Goal: Task Accomplishment & Management: Use online tool/utility

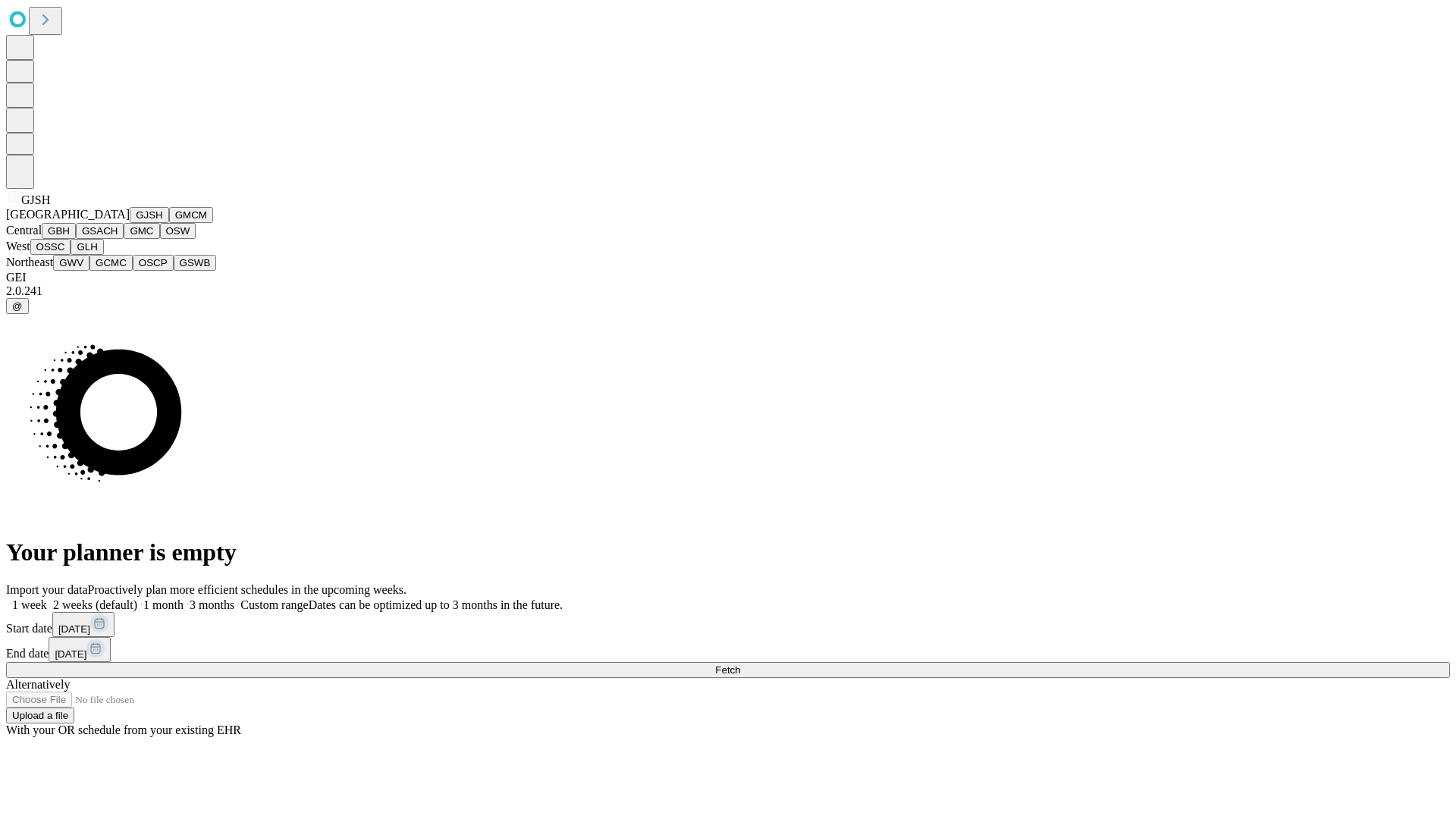
click at [129, 223] on button "GJSH" at bounding box center [148, 215] width 39 height 16
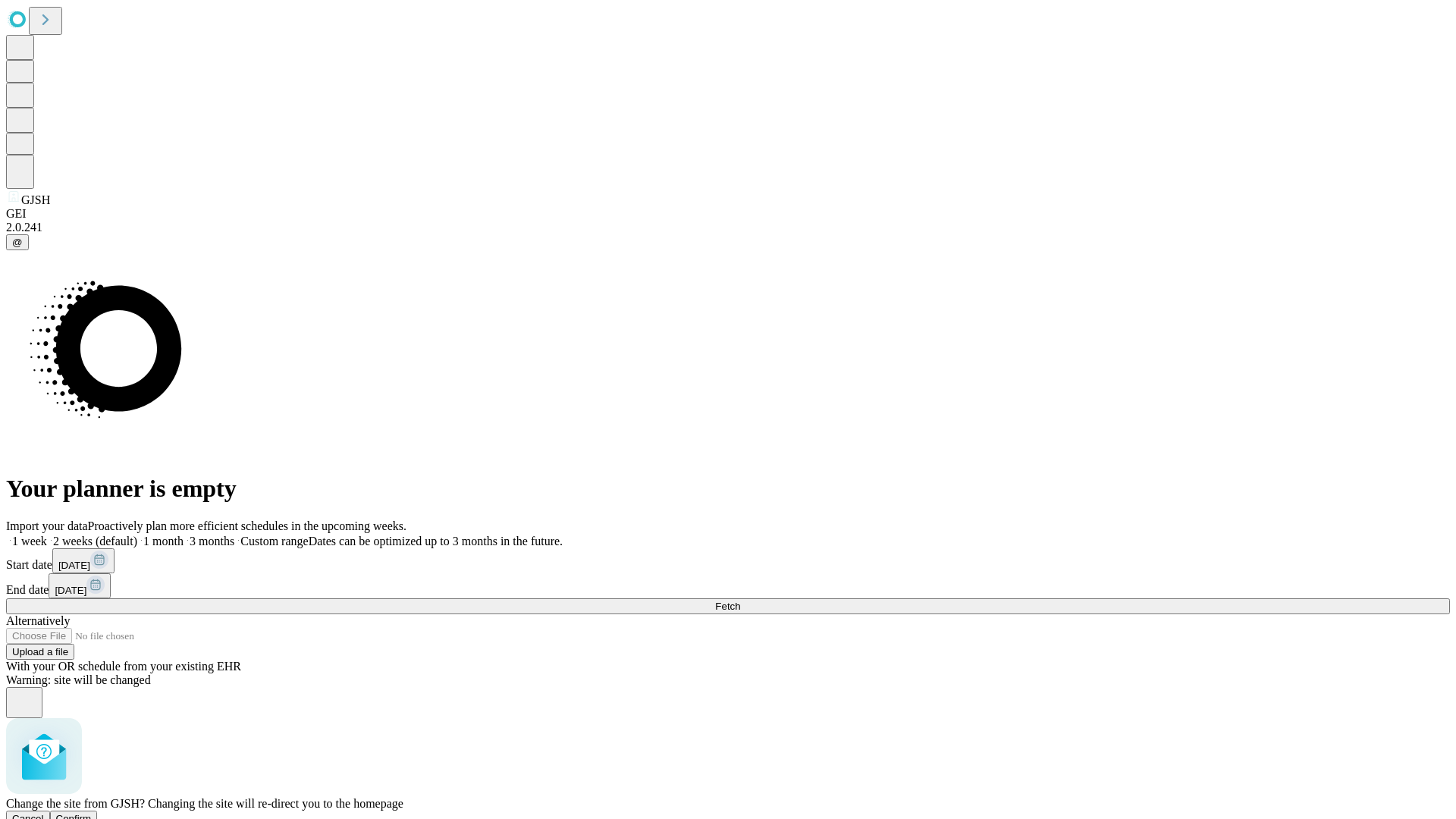
click at [92, 813] on span "Confirm" at bounding box center [74, 819] width 35 height 11
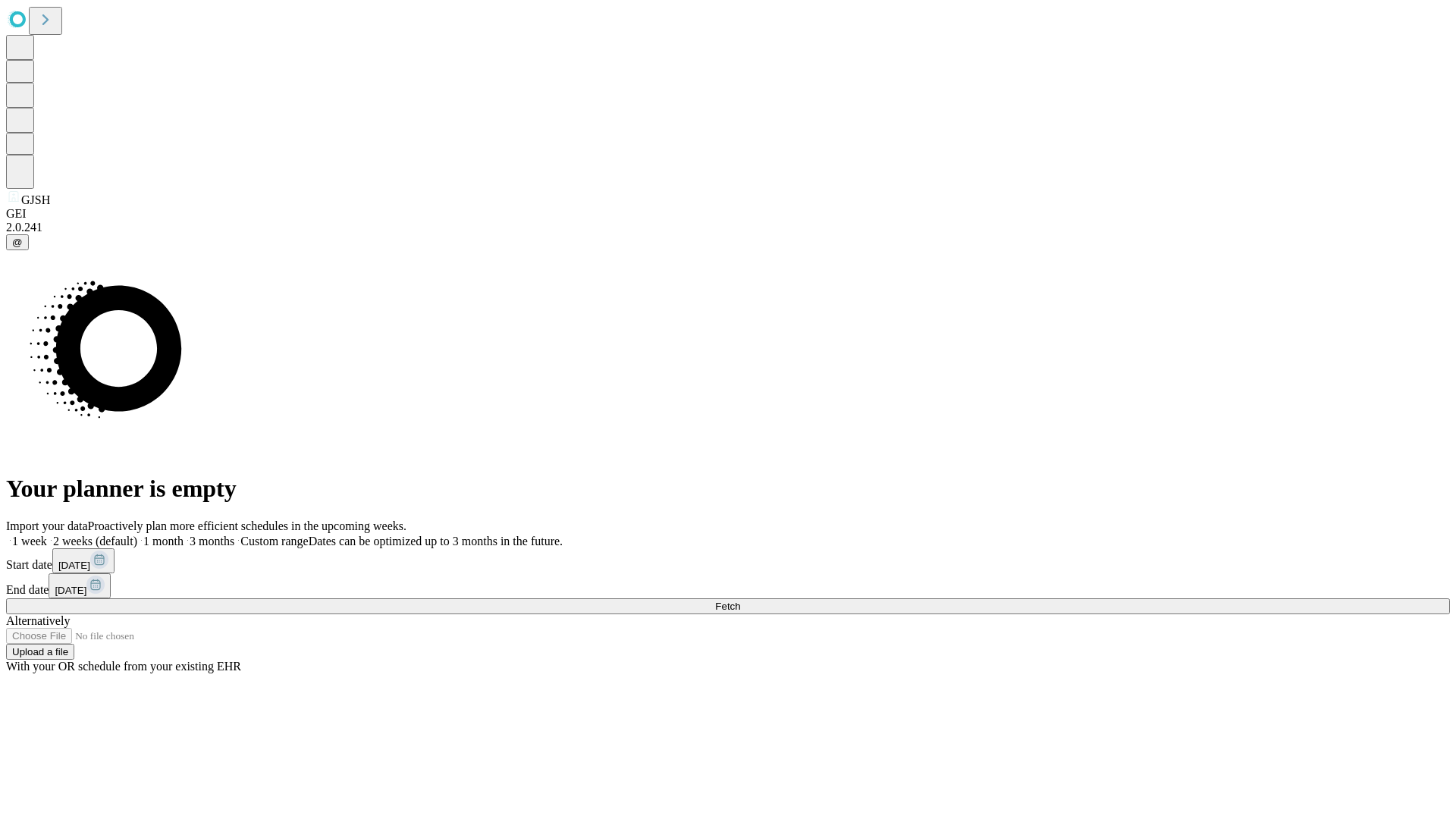
click at [184, 535] on label "1 month" at bounding box center [160, 540] width 46 height 12
click at [740, 601] on span "Fetch" at bounding box center [728, 606] width 25 height 11
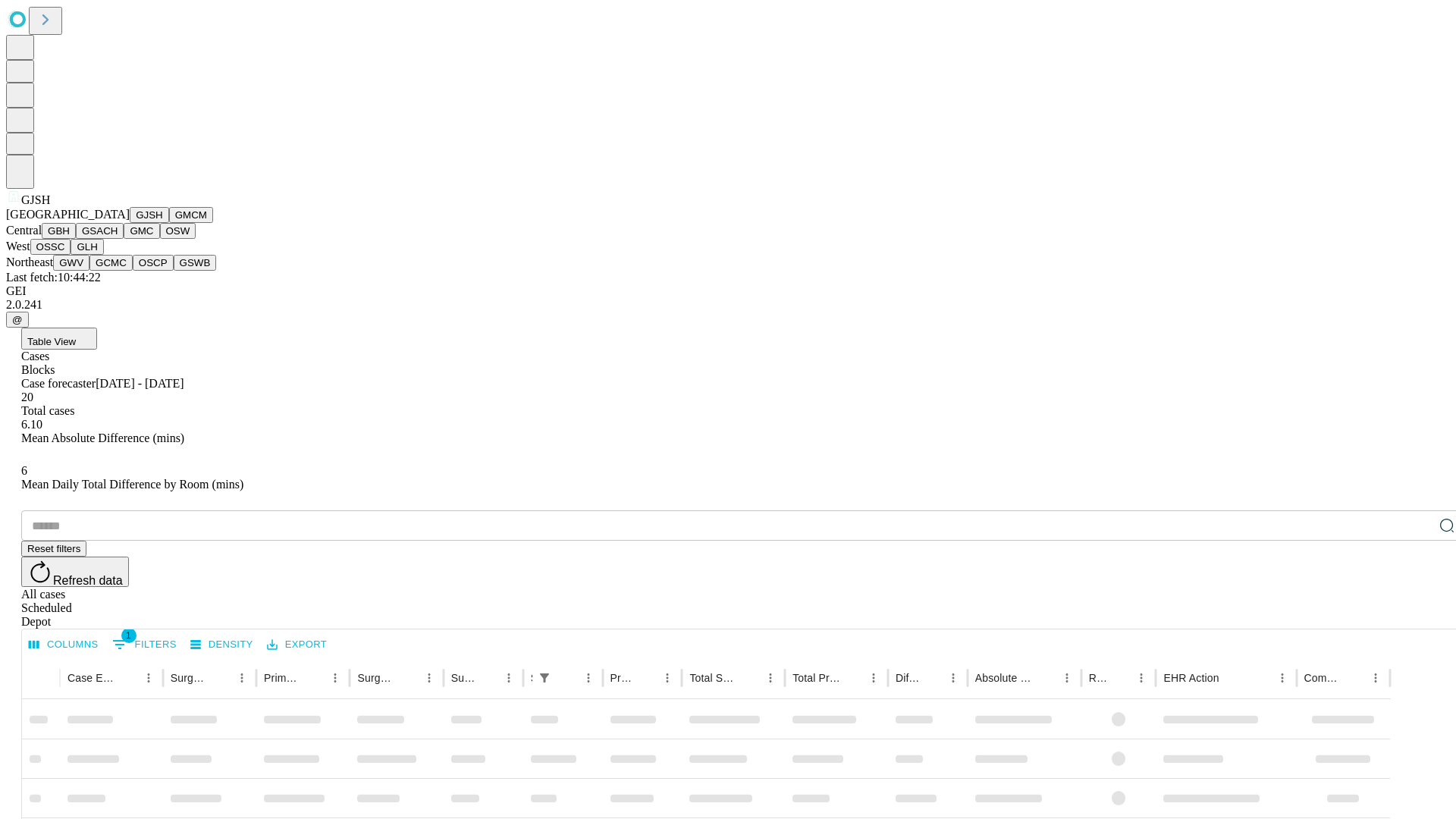
click at [170, 223] on button "GMCM" at bounding box center [192, 215] width 44 height 16
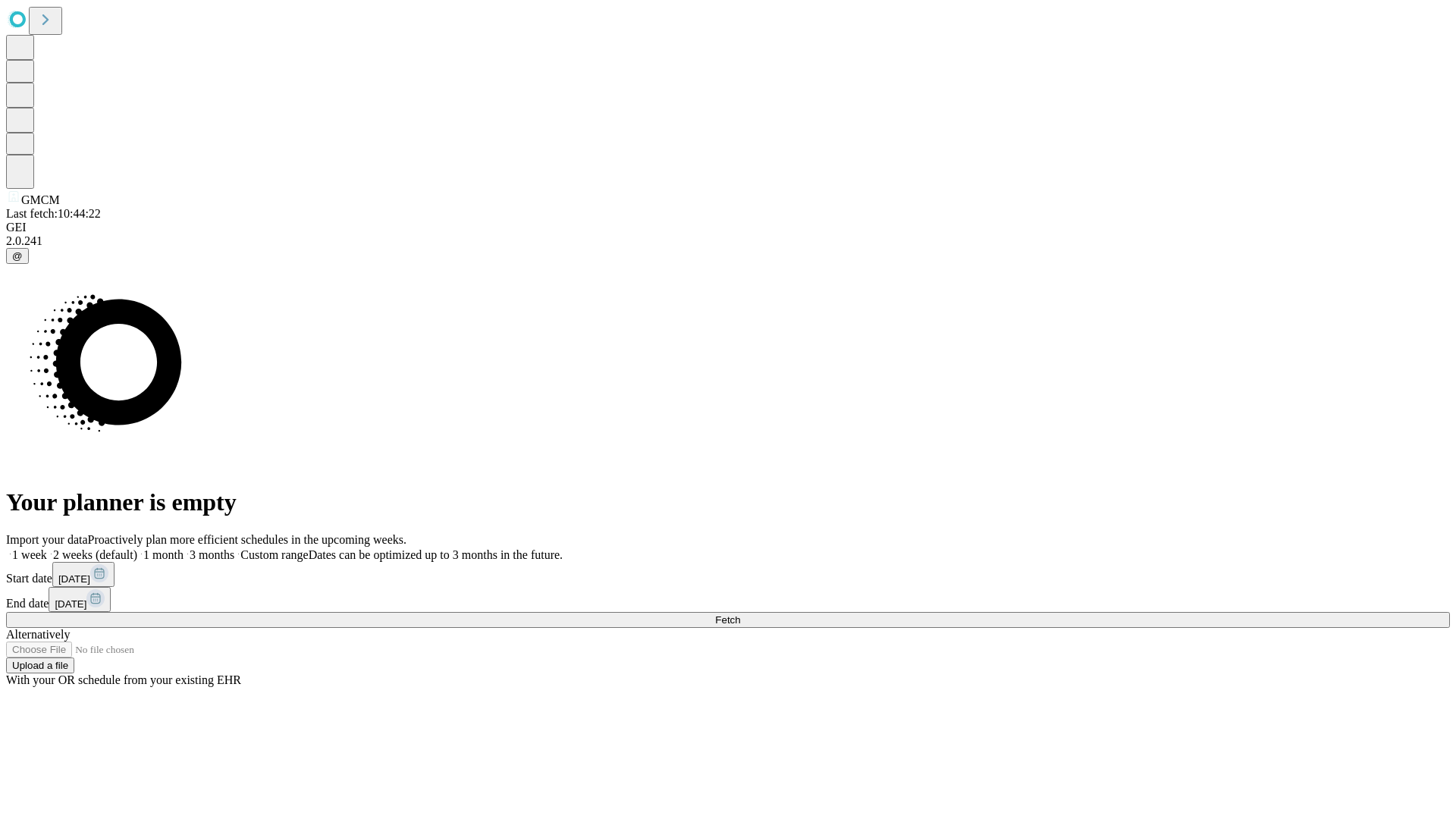
click at [184, 549] on label "1 month" at bounding box center [160, 555] width 46 height 12
click at [740, 614] on span "Fetch" at bounding box center [728, 620] width 25 height 11
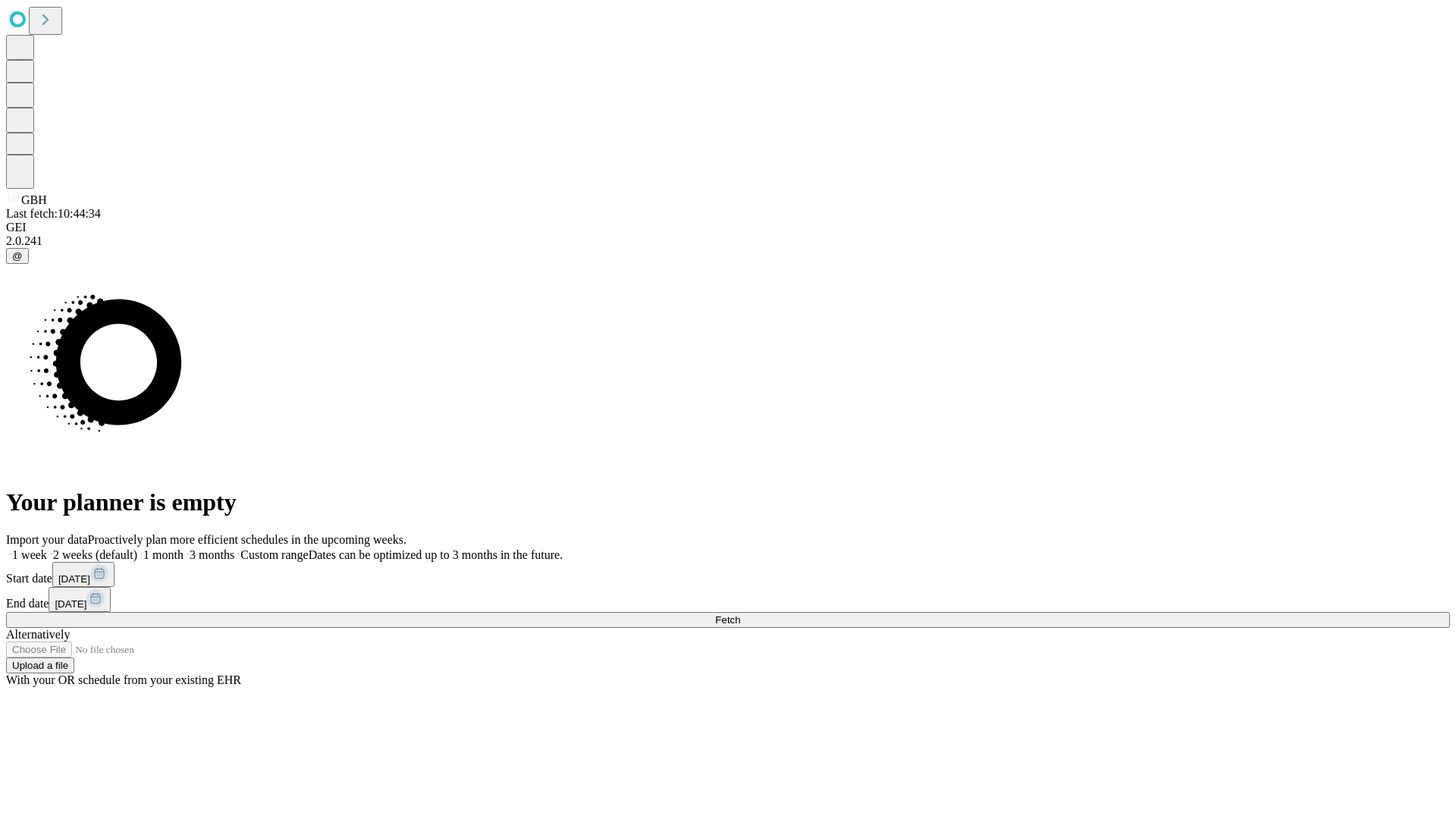
click at [740, 614] on span "Fetch" at bounding box center [728, 620] width 25 height 11
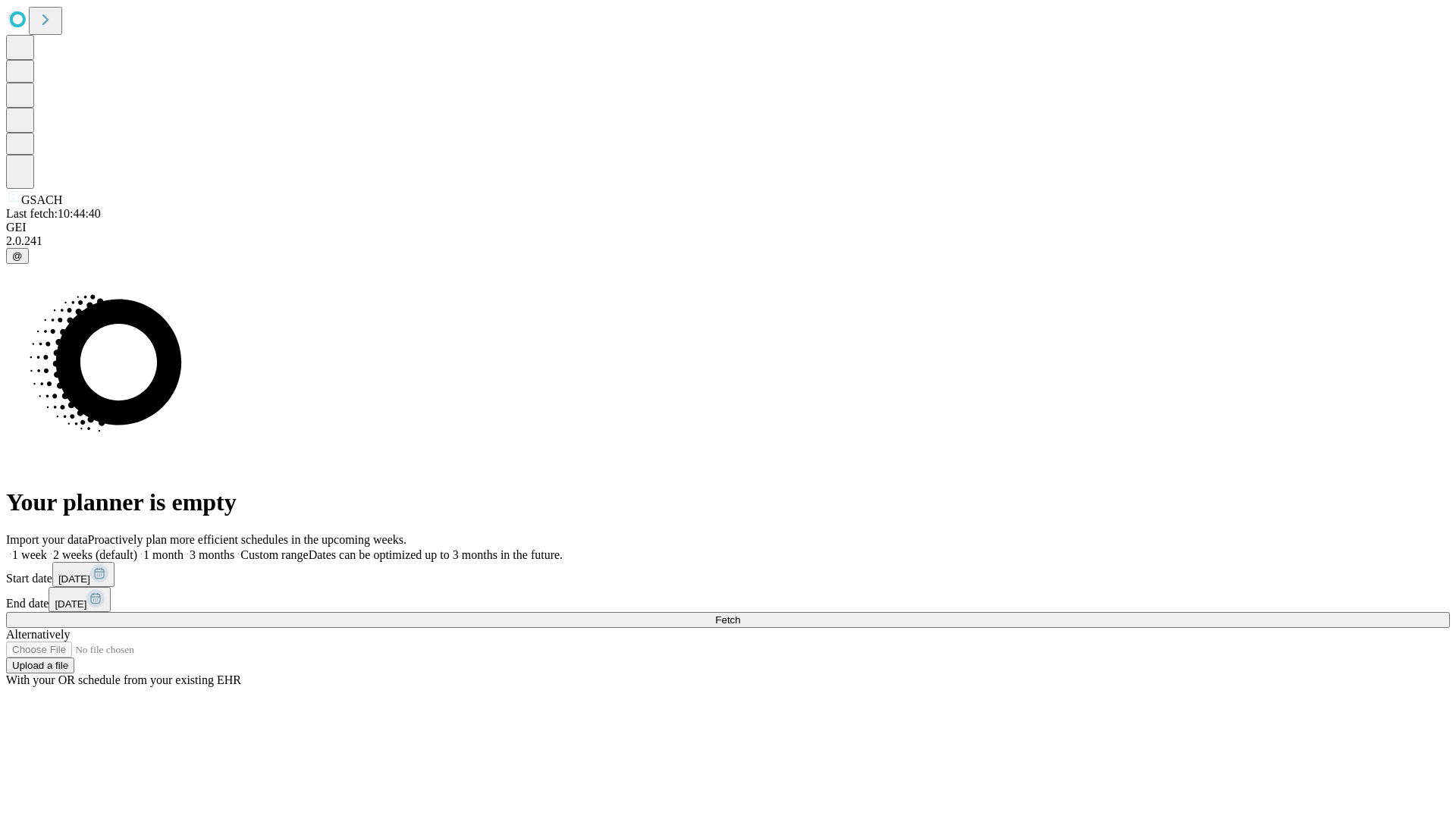
click at [184, 549] on label "1 month" at bounding box center [160, 555] width 46 height 12
click at [740, 614] on span "Fetch" at bounding box center [728, 620] width 25 height 11
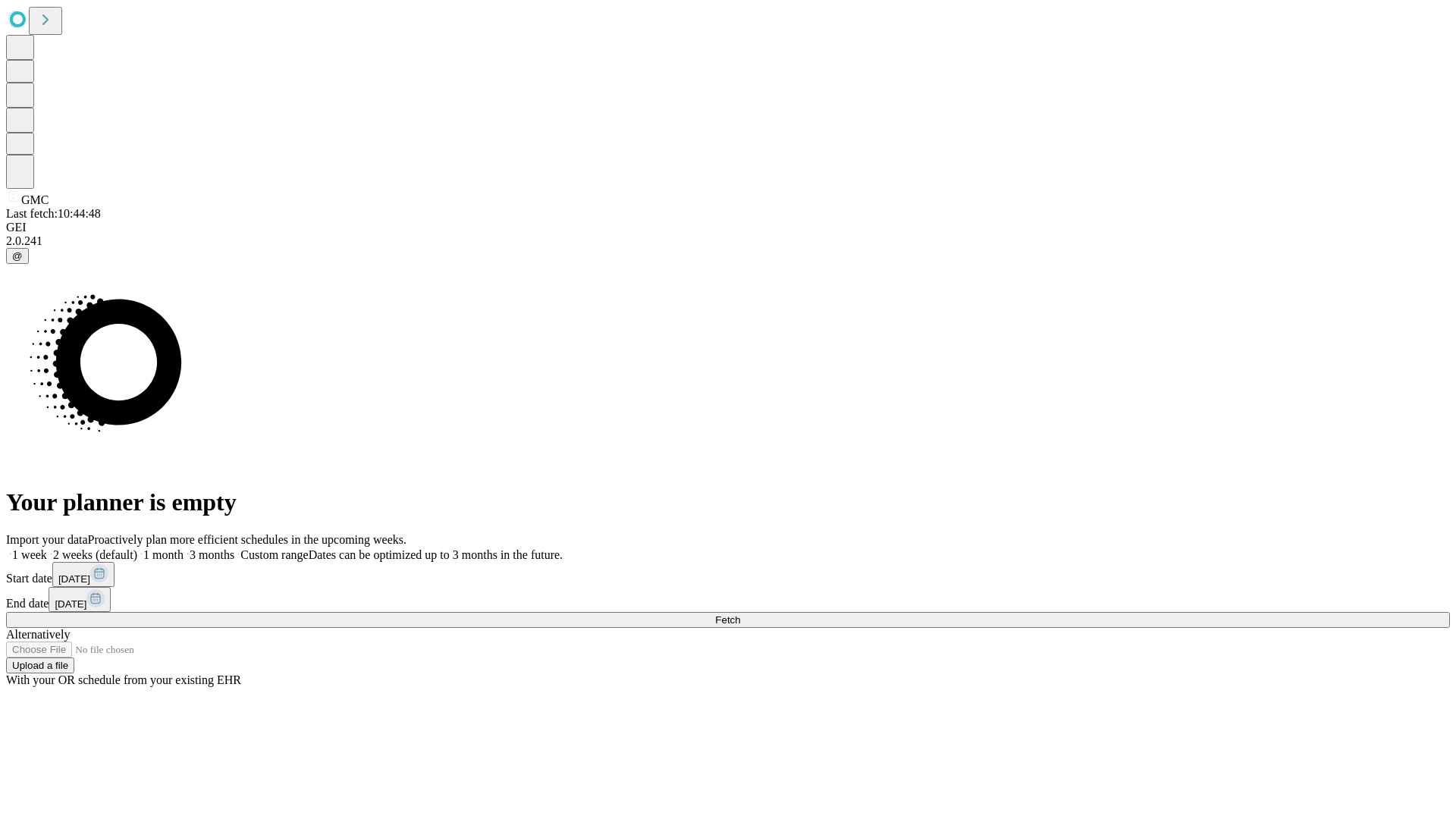
click at [184, 549] on label "1 month" at bounding box center [160, 555] width 46 height 12
click at [740, 614] on span "Fetch" at bounding box center [728, 620] width 25 height 11
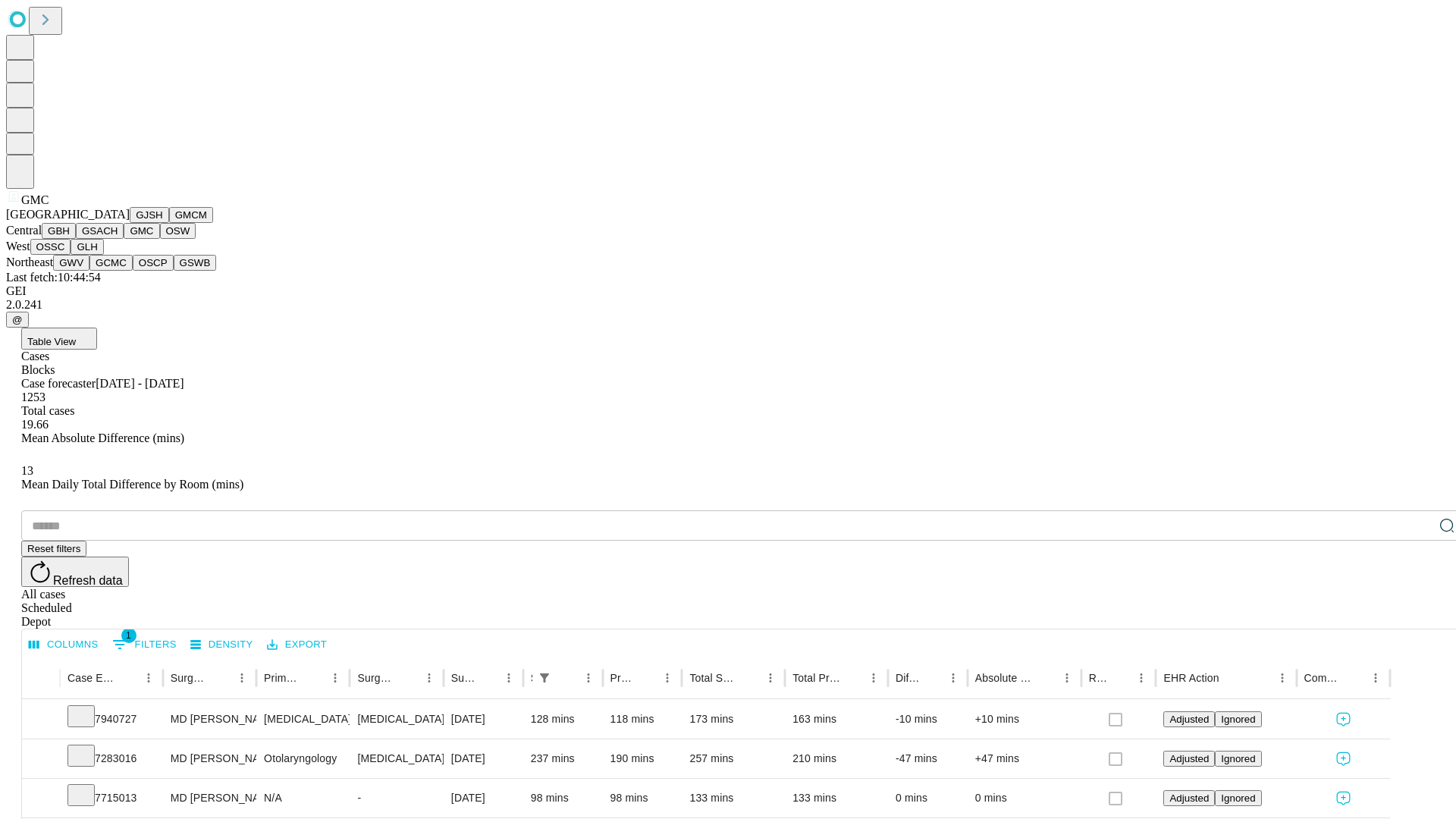
click at [160, 239] on button "OSW" at bounding box center [178, 231] width 36 height 16
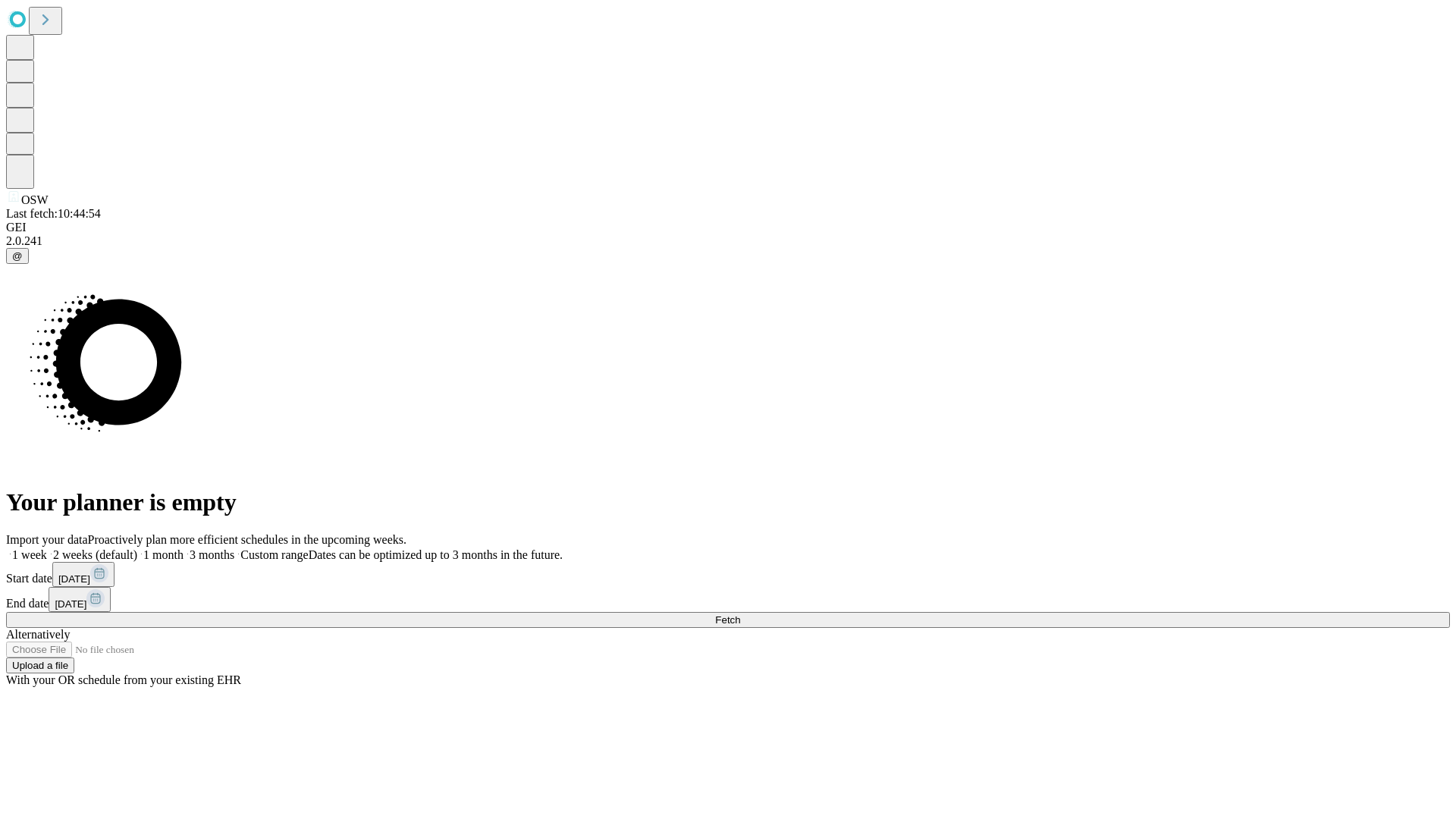
click at [740, 614] on span "Fetch" at bounding box center [728, 620] width 25 height 11
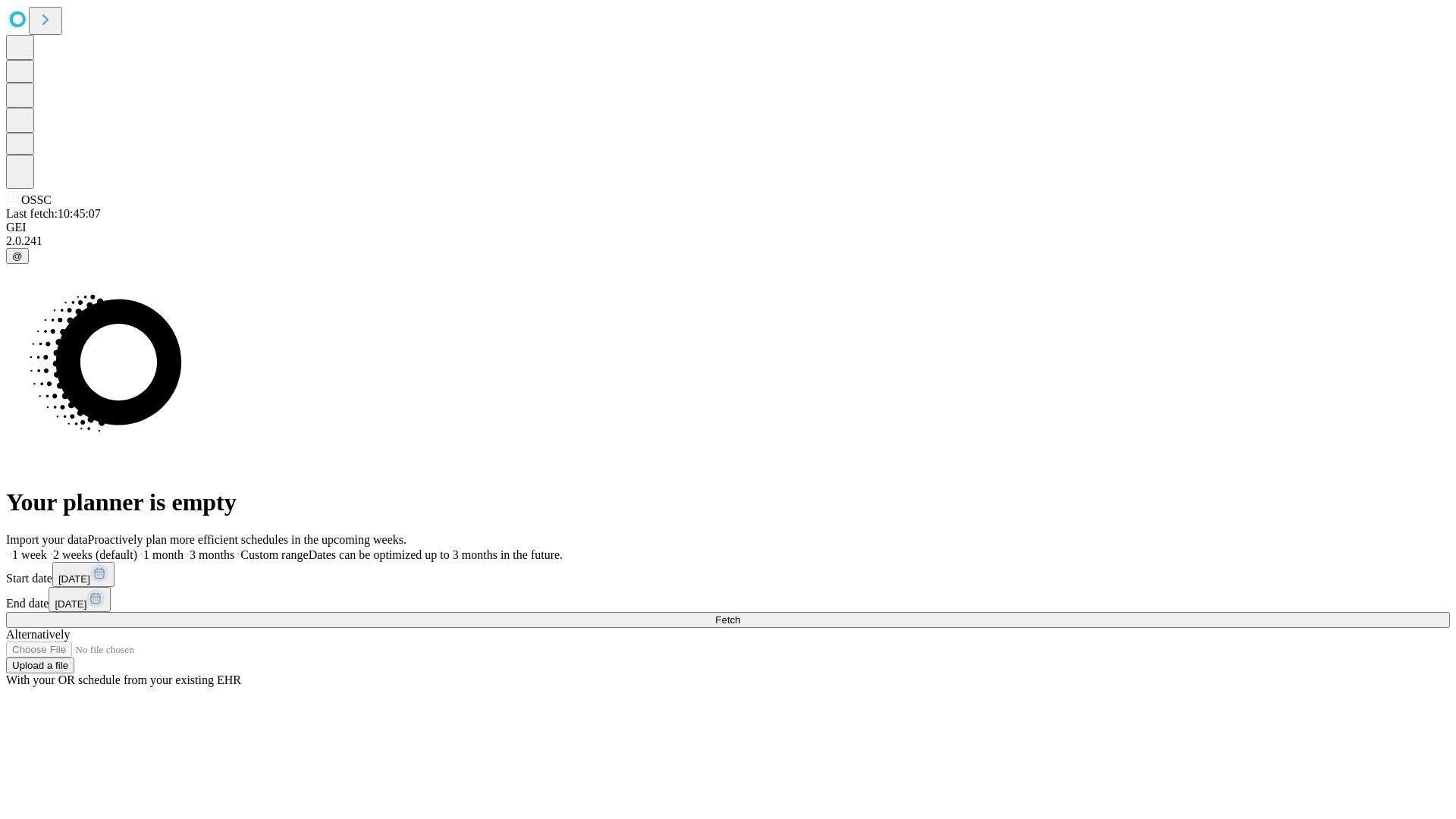
click at [184, 549] on label "1 month" at bounding box center [160, 555] width 46 height 12
click at [740, 614] on span "Fetch" at bounding box center [728, 620] width 25 height 11
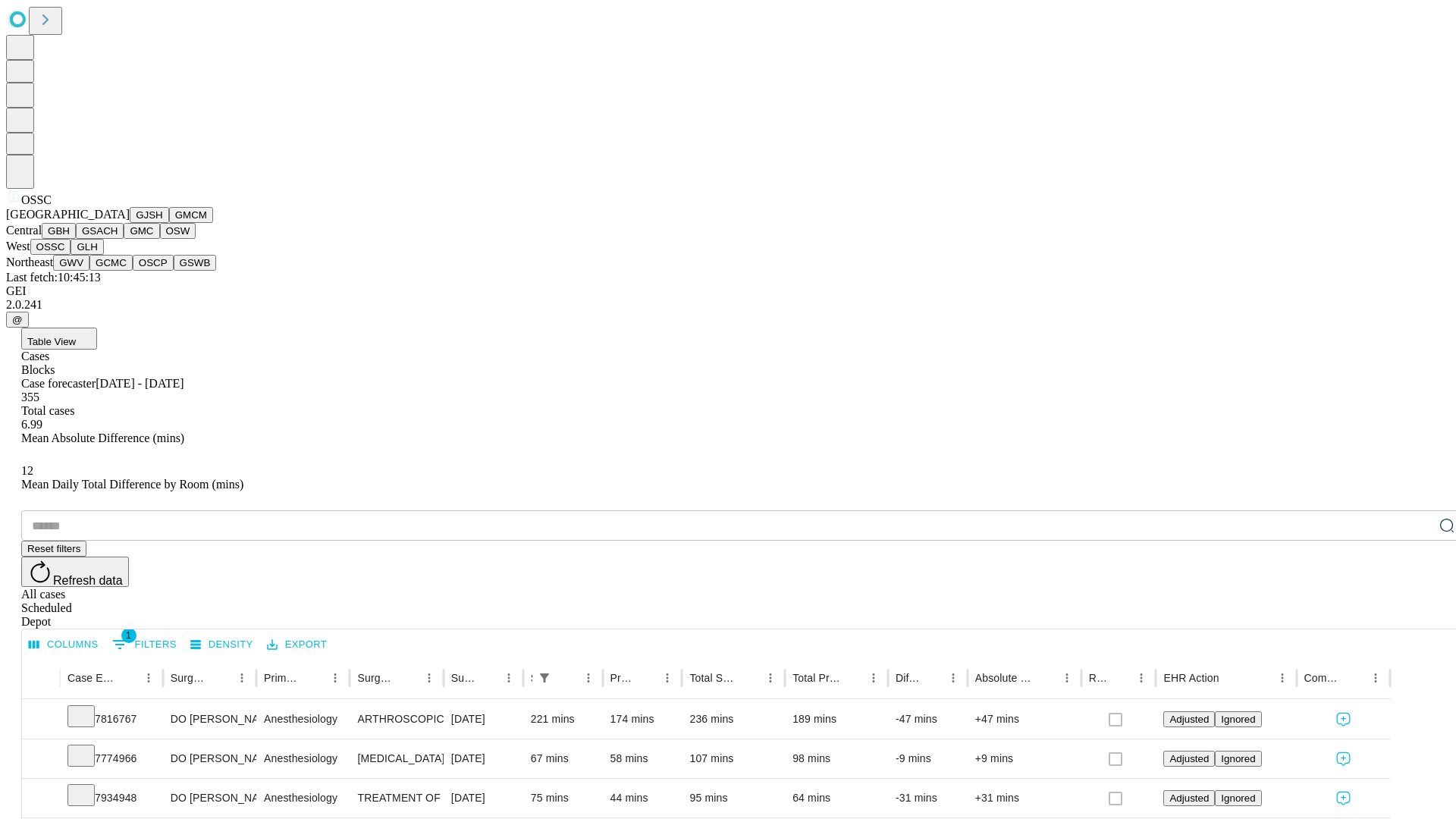
click at [103, 255] on button "GLH" at bounding box center [87, 246] width 33 height 16
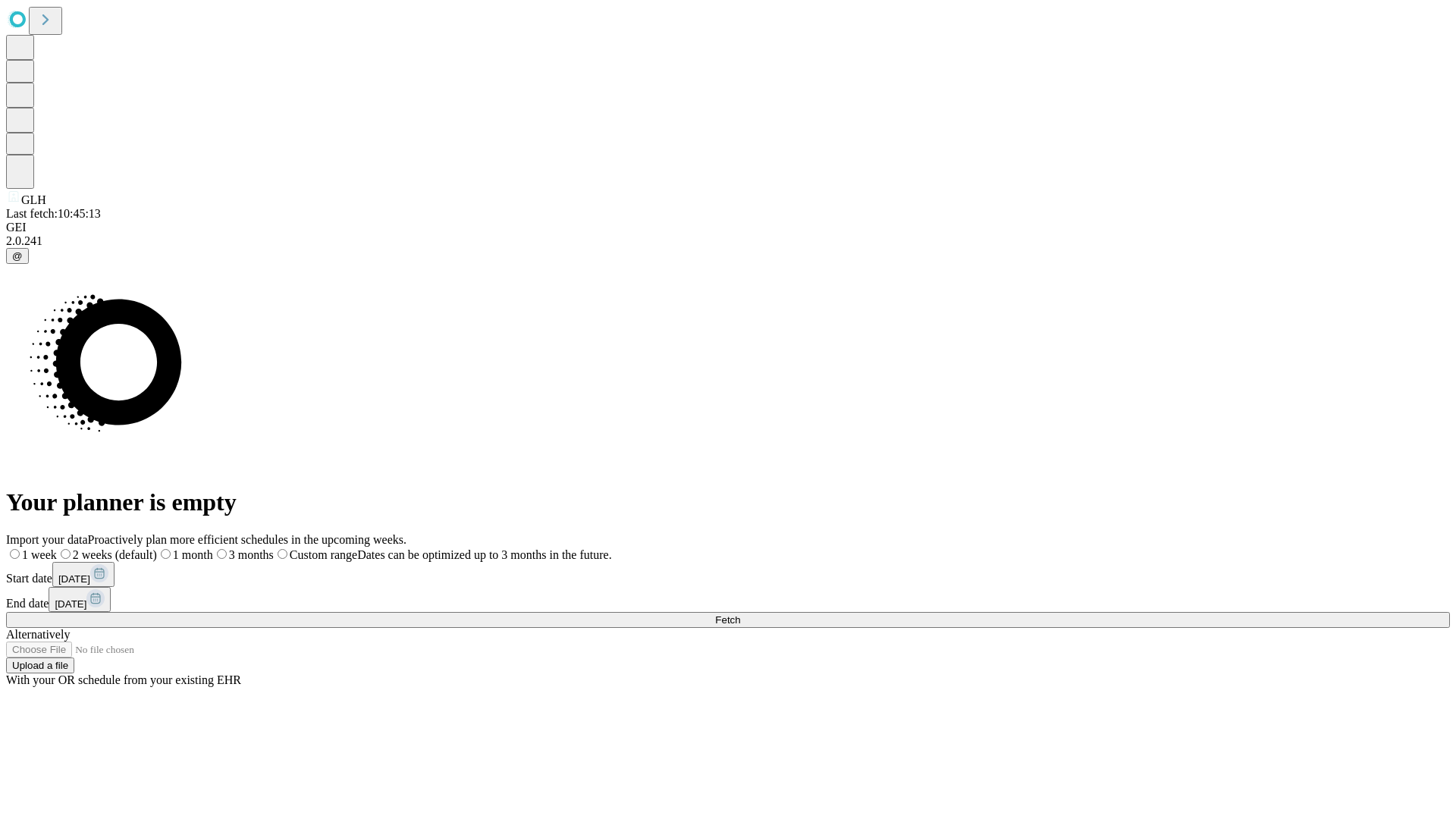
click at [214, 549] on label "1 month" at bounding box center [185, 555] width 57 height 12
click at [740, 614] on span "Fetch" at bounding box center [728, 620] width 25 height 11
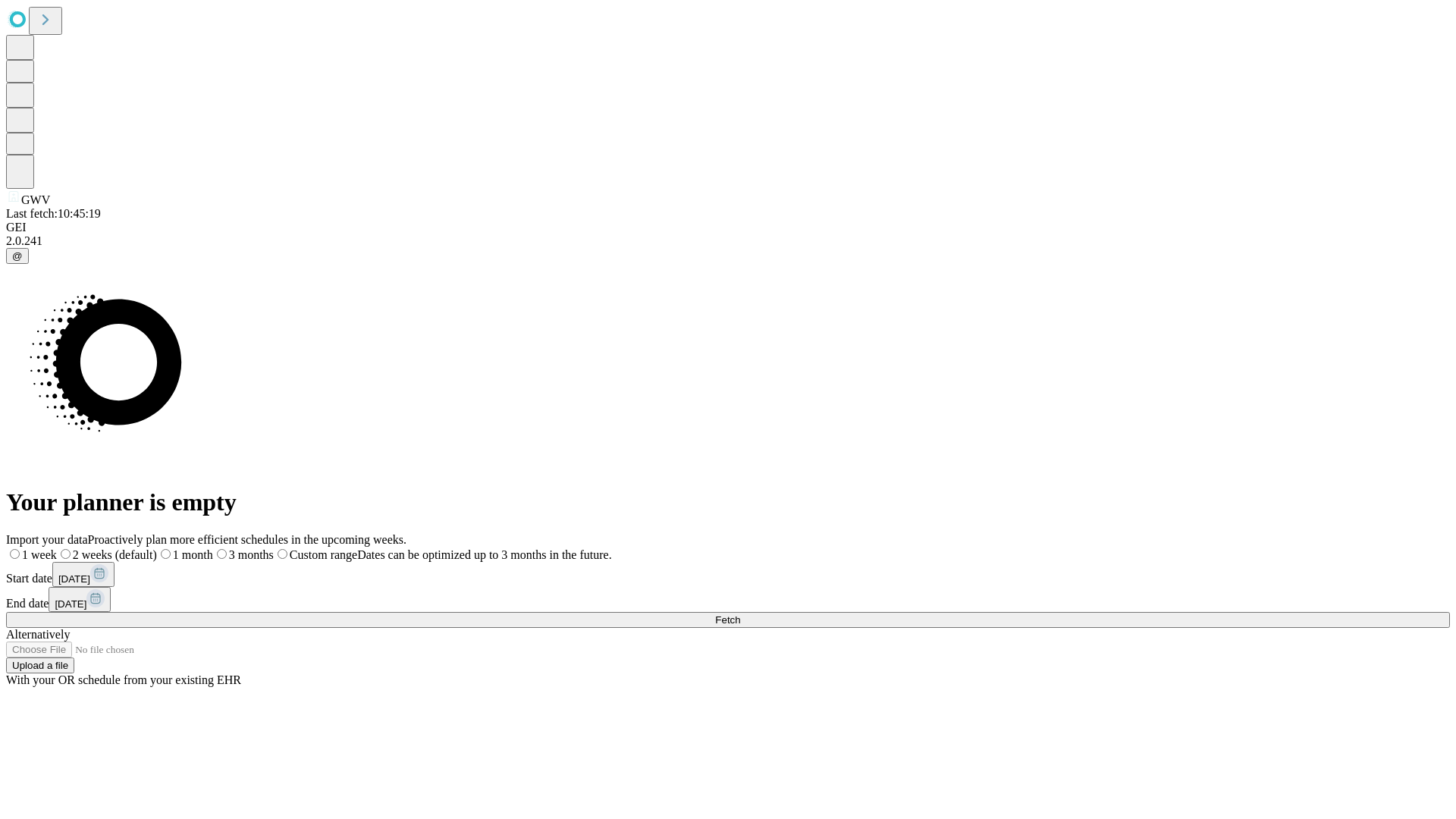
click at [214, 549] on label "1 month" at bounding box center [185, 555] width 57 height 12
click at [740, 614] on span "Fetch" at bounding box center [728, 620] width 25 height 11
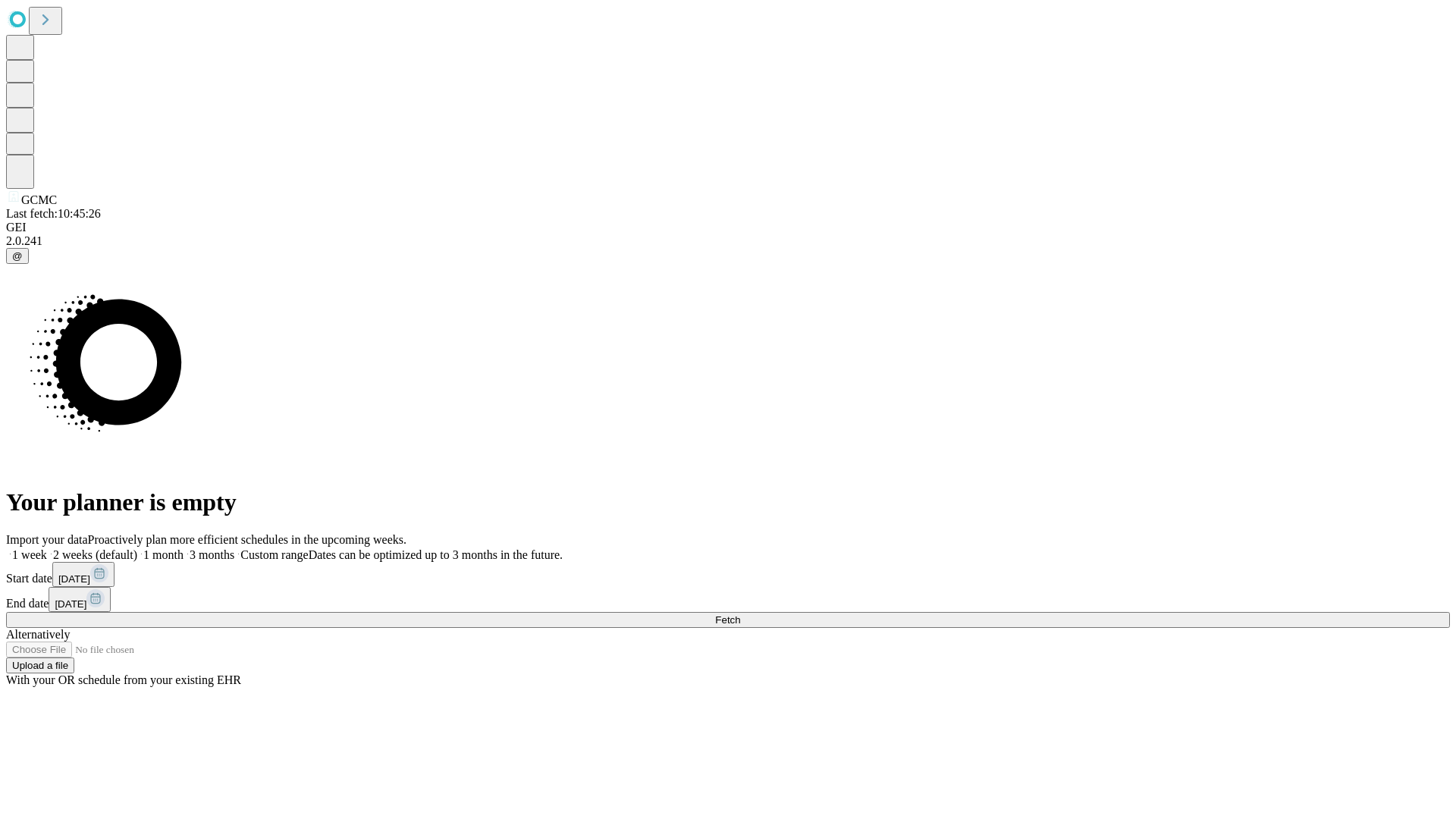
click at [184, 549] on label "1 month" at bounding box center [160, 555] width 46 height 12
click at [740, 614] on span "Fetch" at bounding box center [728, 620] width 25 height 11
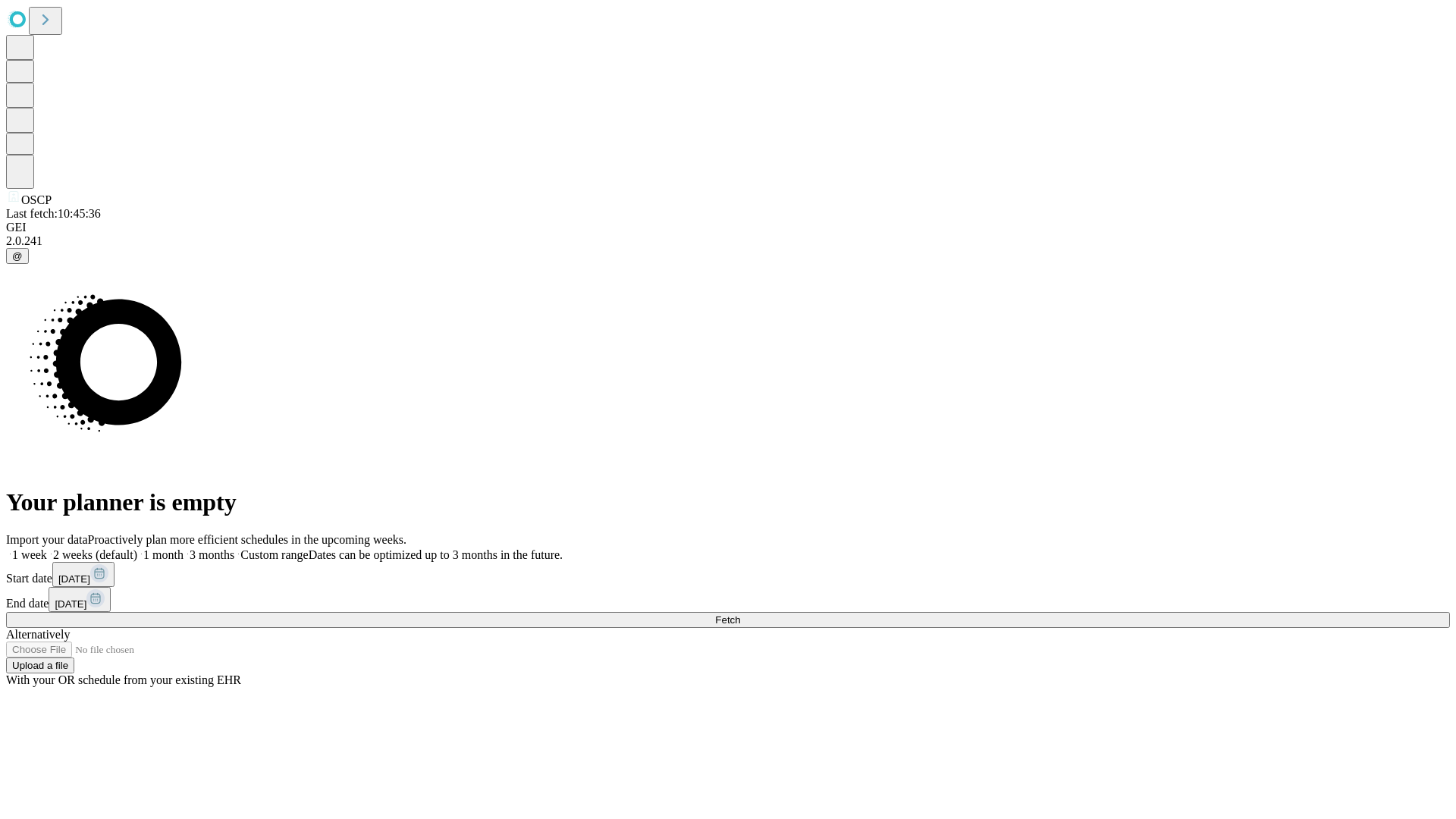
click at [184, 549] on label "1 month" at bounding box center [160, 555] width 46 height 12
click at [740, 614] on span "Fetch" at bounding box center [728, 620] width 25 height 11
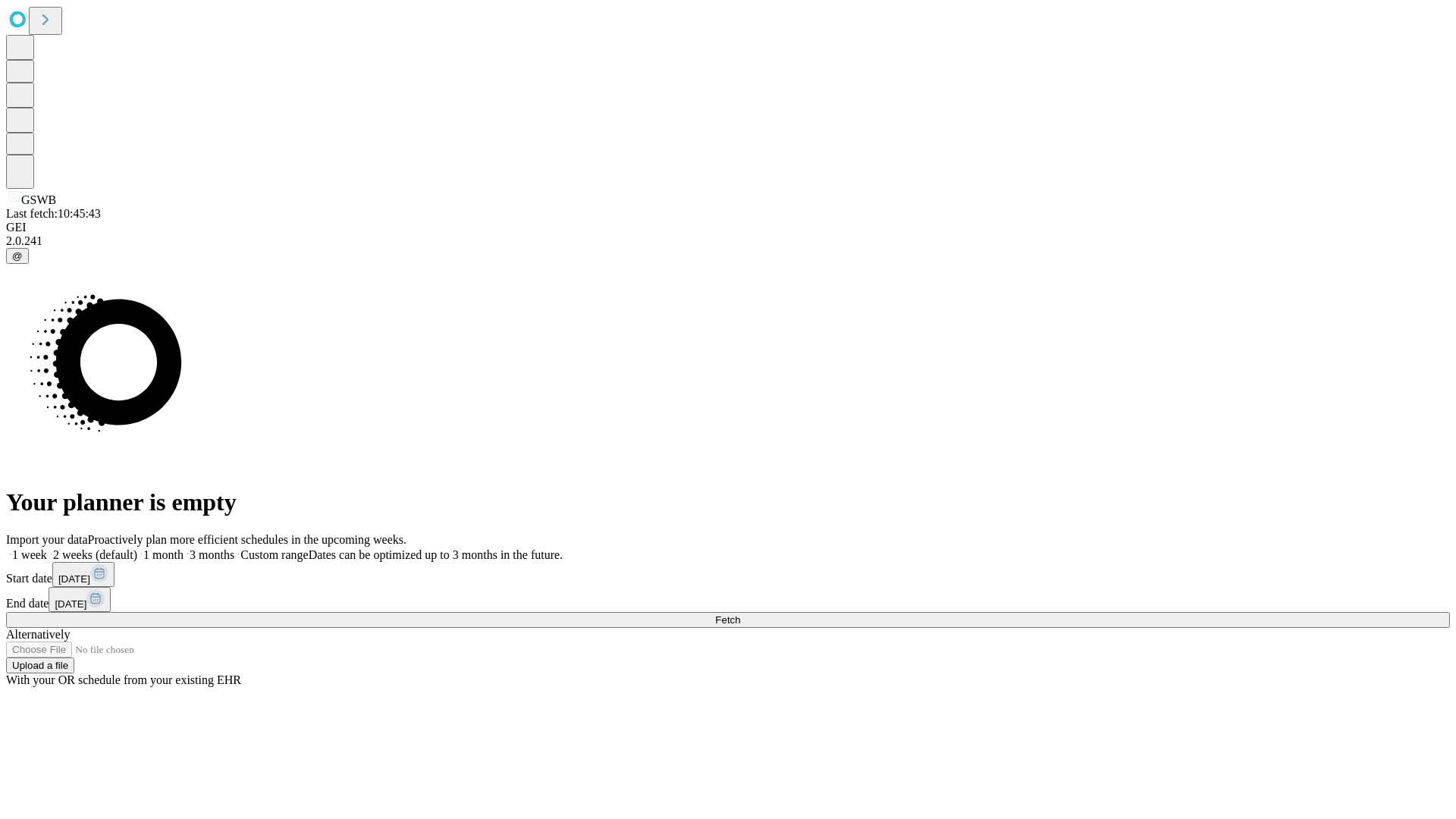
click at [184, 549] on label "1 month" at bounding box center [160, 555] width 46 height 12
click at [740, 614] on span "Fetch" at bounding box center [728, 620] width 25 height 11
